Goal: Task Accomplishment & Management: Use online tool/utility

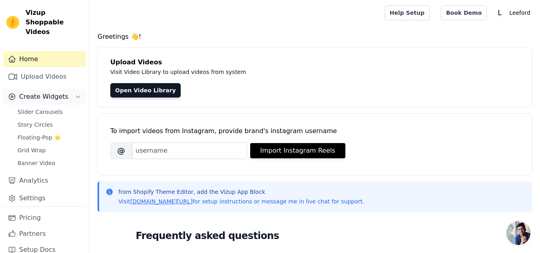
click at [44, 92] on span "Create Widgets" at bounding box center [43, 97] width 49 height 10
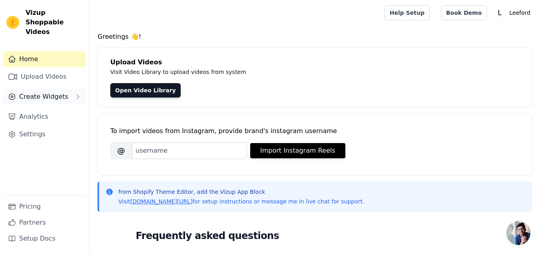
click at [44, 92] on span "Create Widgets" at bounding box center [43, 97] width 49 height 10
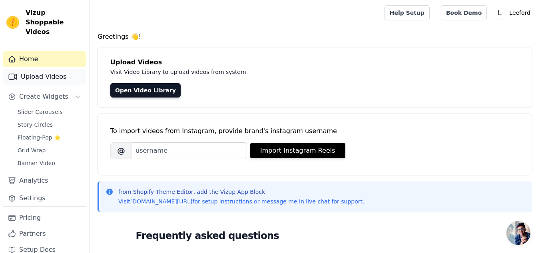
click at [45, 69] on link "Upload Videos" at bounding box center [44, 77] width 83 height 16
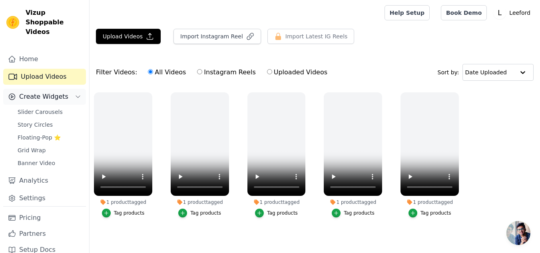
click at [39, 92] on span "Create Widgets" at bounding box center [43, 97] width 49 height 10
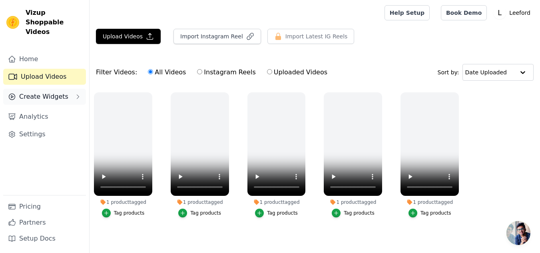
click at [39, 92] on span "Create Widgets" at bounding box center [43, 97] width 49 height 10
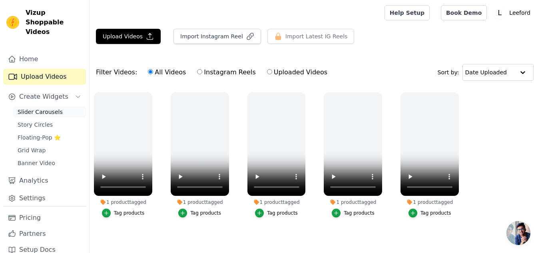
click at [35, 108] on span "Slider Carousels" at bounding box center [40, 112] width 45 height 8
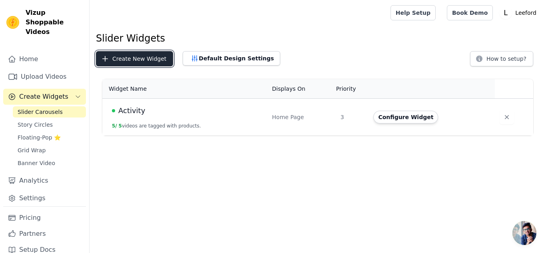
click at [130, 58] on button "Create New Widget" at bounding box center [134, 58] width 77 height 15
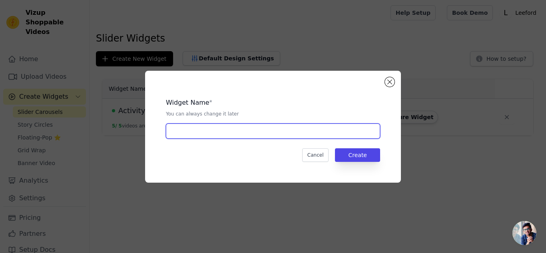
click at [185, 129] on input "text" at bounding box center [273, 131] width 214 height 15
click at [190, 128] on input "Tiger" at bounding box center [273, 131] width 214 height 15
paste input "’s Favorite"
type input "Tiger’s Favorite"
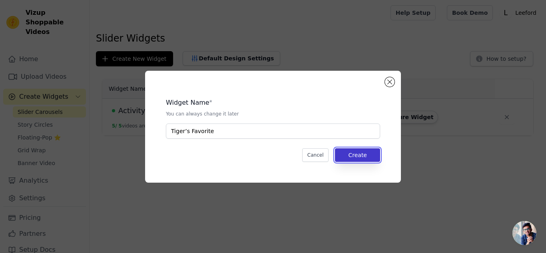
click at [357, 151] on button "Create" at bounding box center [357, 155] width 45 height 14
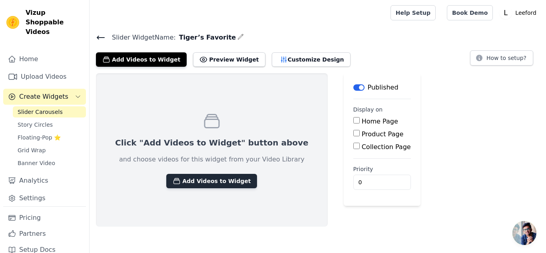
click at [217, 181] on button "Add Videos to Widget" at bounding box center [211, 181] width 91 height 14
